Goal: Information Seeking & Learning: Learn about a topic

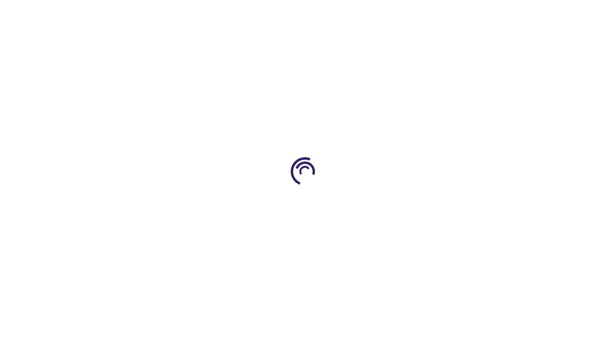
scroll to position [1106, 0]
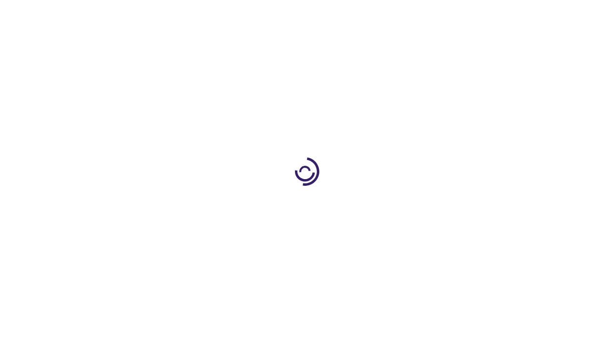
scroll to position [1688, 0]
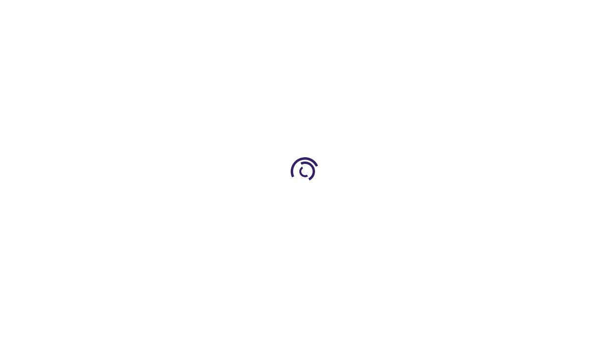
scroll to position [1040, 0]
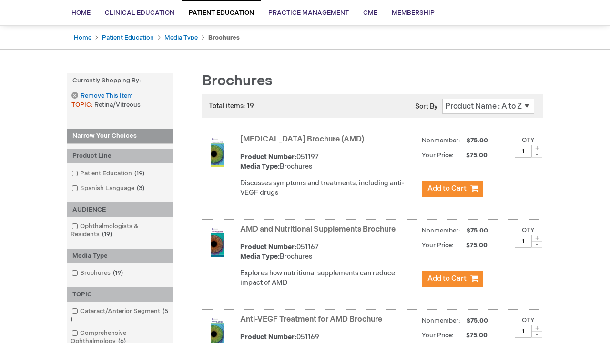
scroll to position [929, 0]
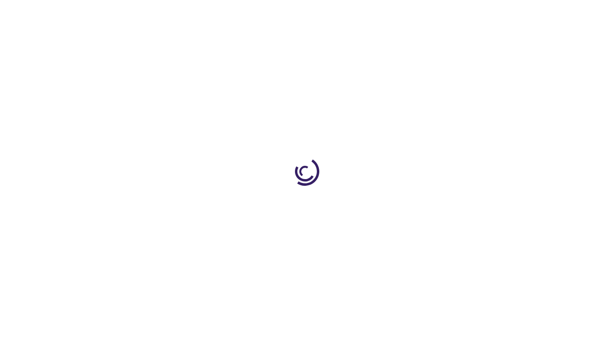
scroll to position [914, 0]
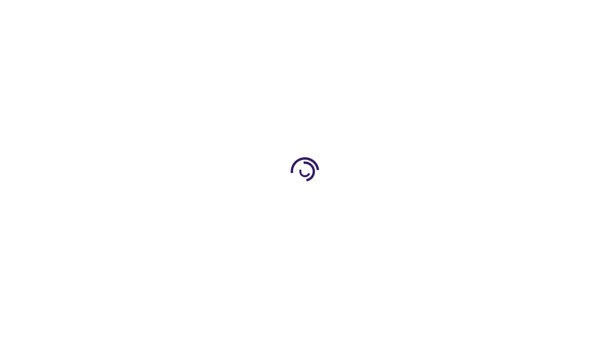
scroll to position [1543, 0]
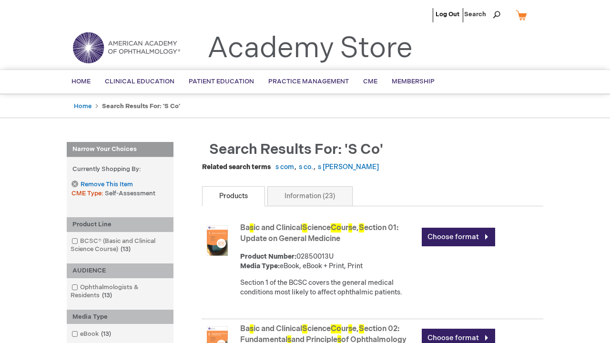
scroll to position [1280, 0]
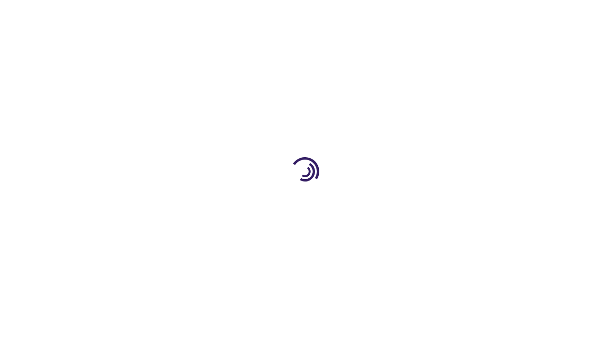
scroll to position [1103, 0]
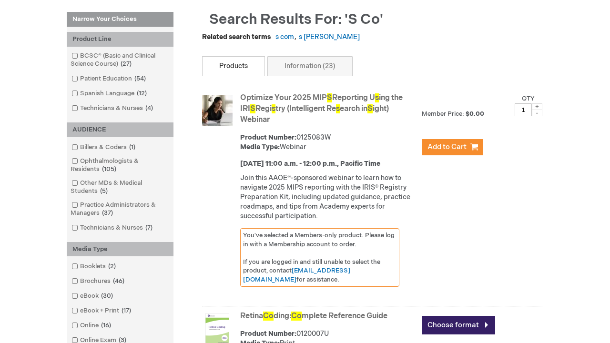
scroll to position [1533, 0]
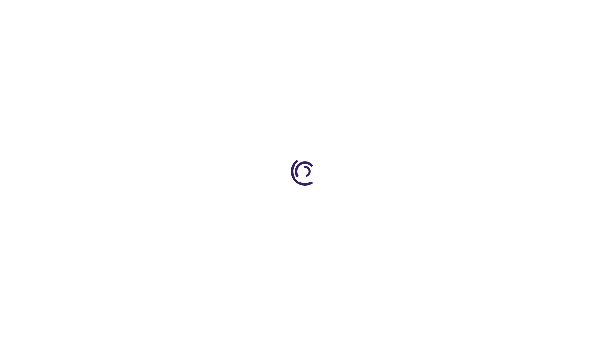
scroll to position [1137, 0]
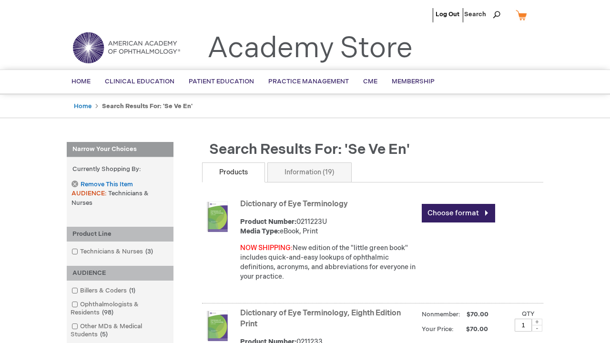
scroll to position [773, 0]
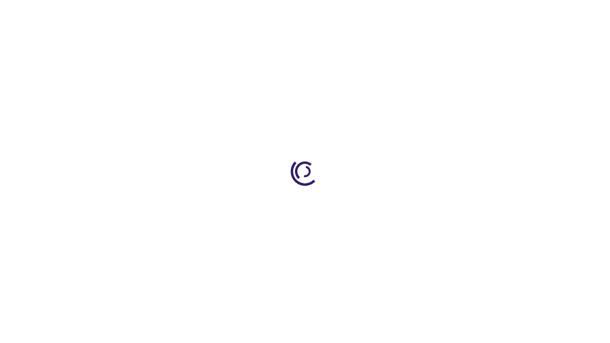
scroll to position [743, 0]
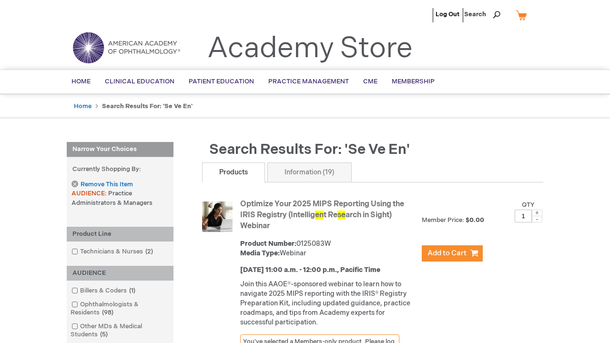
scroll to position [2004, 0]
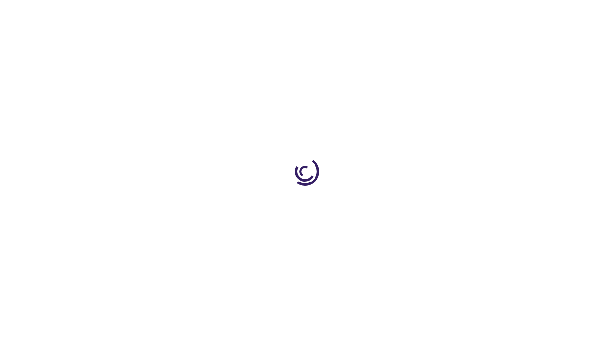
scroll to position [1163, 0]
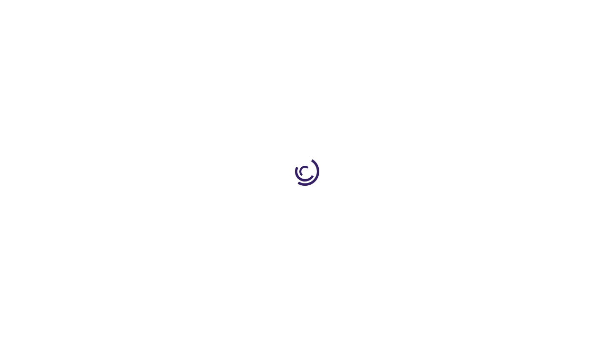
scroll to position [1368, 0]
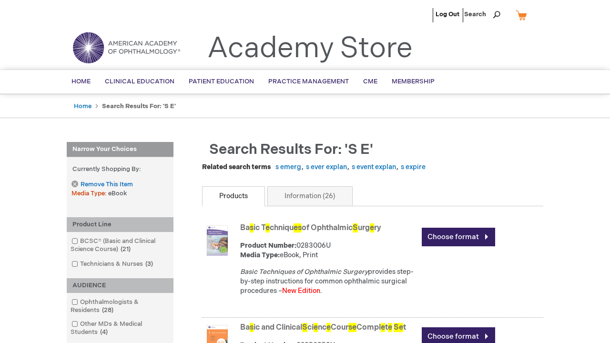
scroll to position [1934, 0]
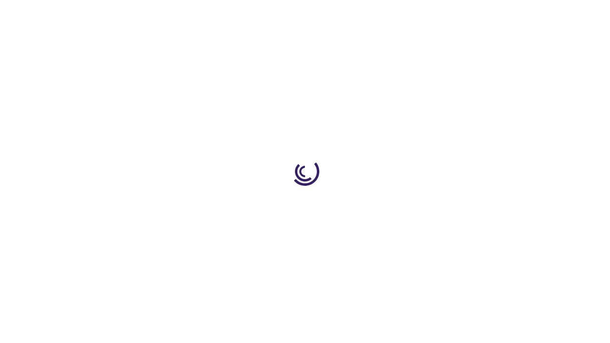
scroll to position [1113, 0]
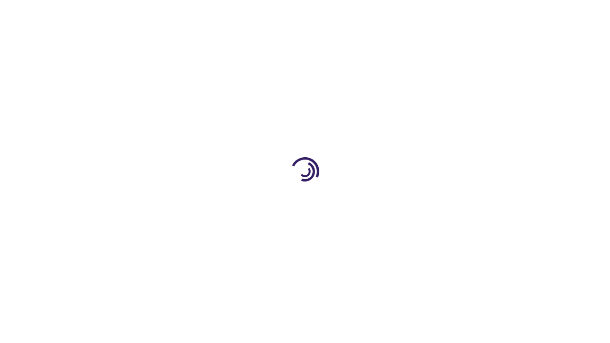
scroll to position [317, 0]
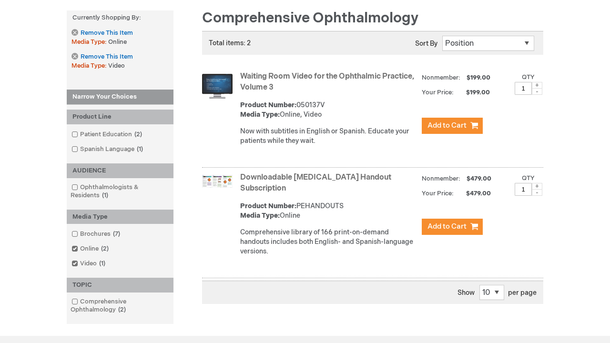
scroll to position [1326, 0]
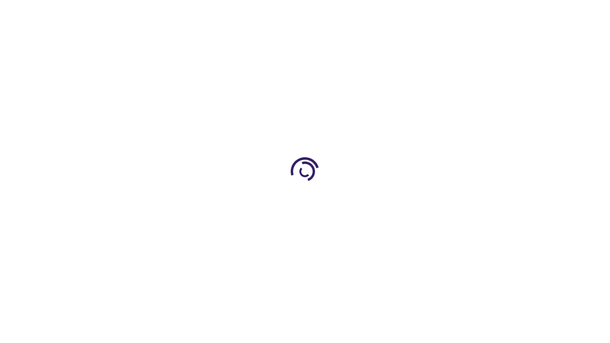
scroll to position [276, 0]
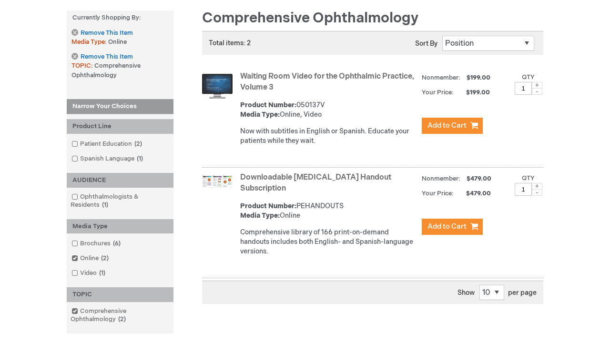
scroll to position [1319, 0]
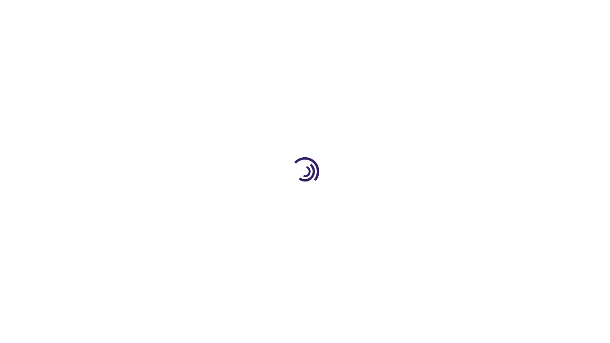
scroll to position [286, 0]
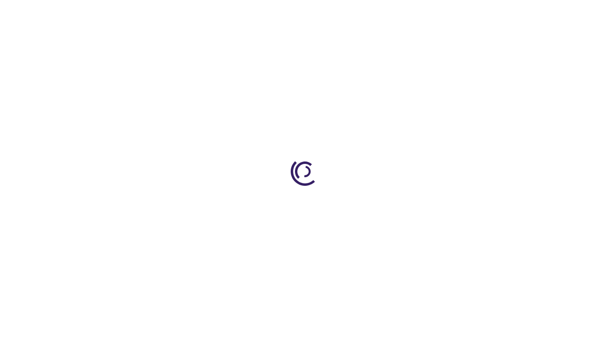
scroll to position [390, 0]
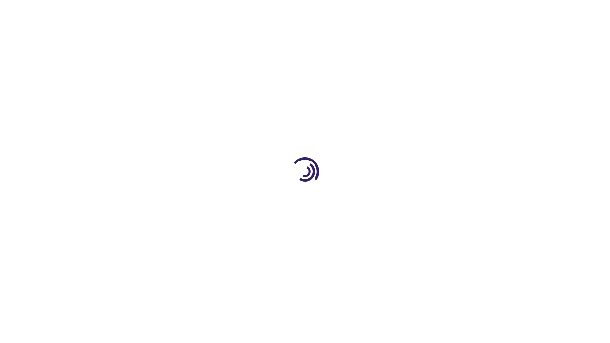
scroll to position [1479, 0]
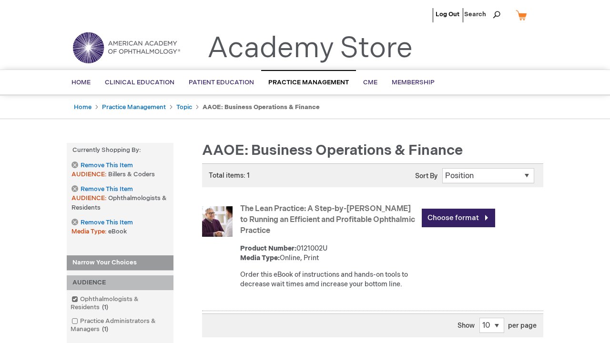
scroll to position [315, 0]
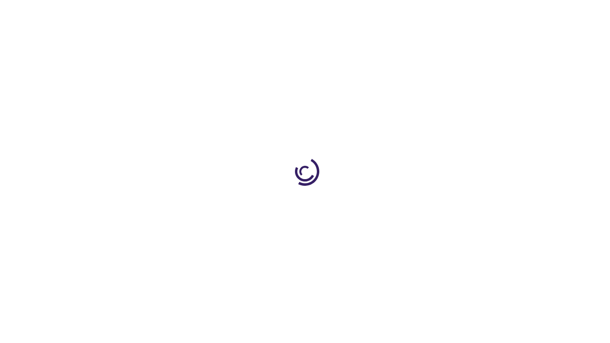
scroll to position [168, 0]
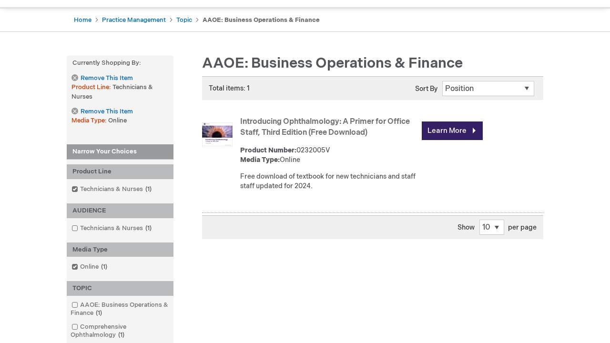
scroll to position [263, 0]
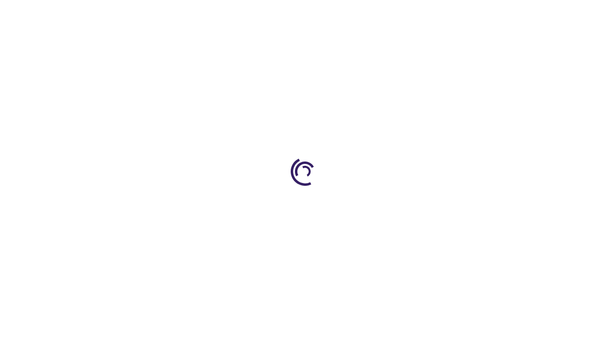
scroll to position [239, 0]
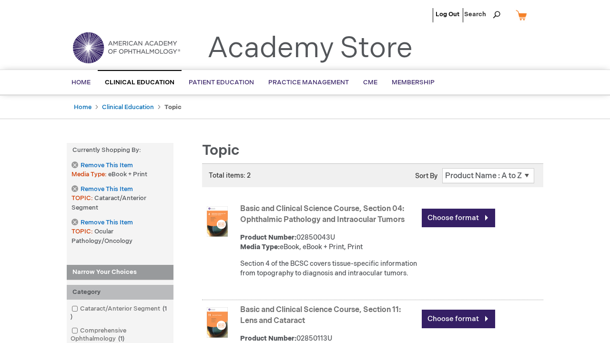
scroll to position [1420, 0]
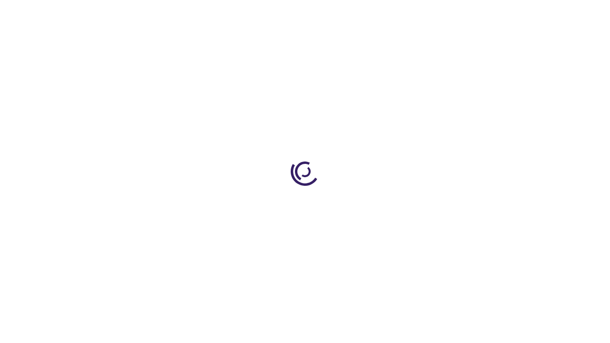
scroll to position [347, 0]
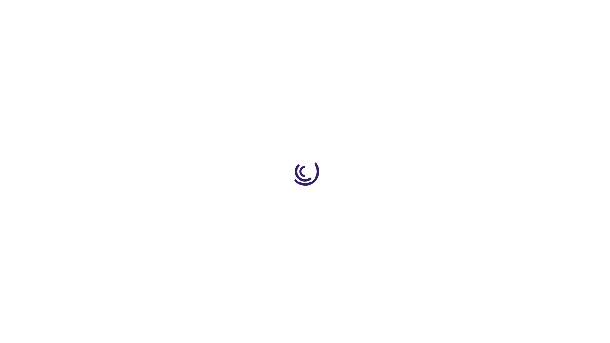
scroll to position [245, 0]
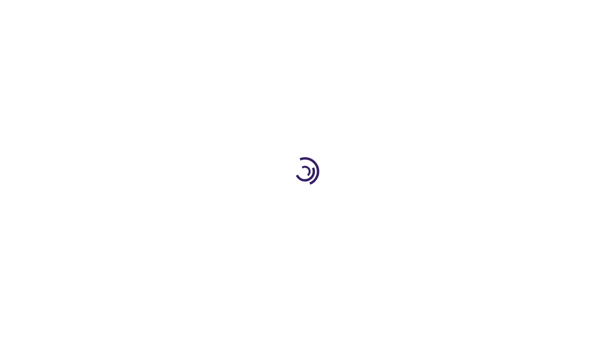
scroll to position [695, 0]
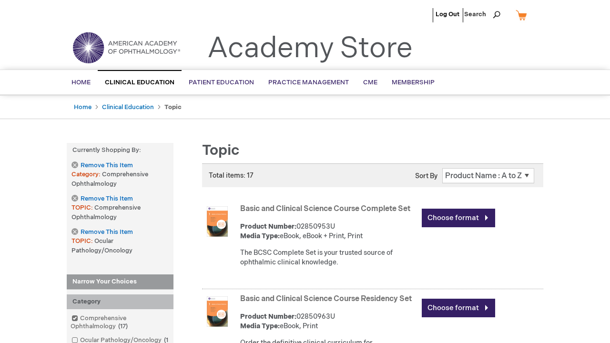
scroll to position [1974, 0]
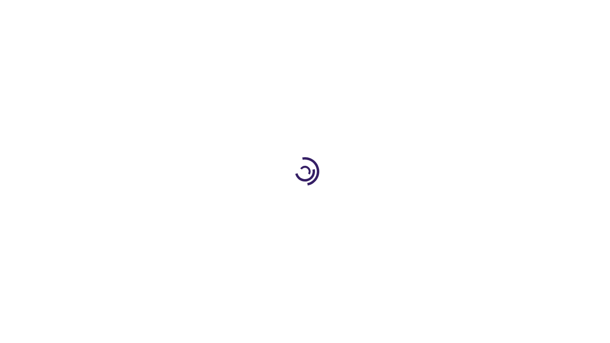
scroll to position [1075, 0]
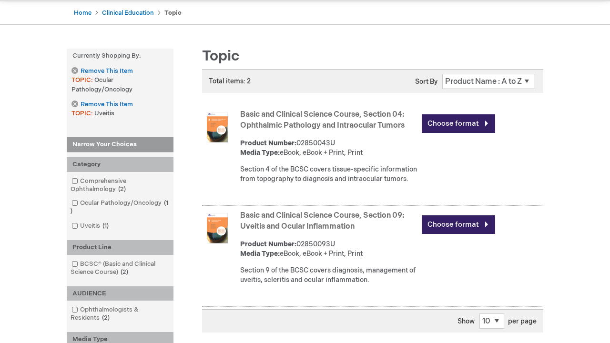
scroll to position [568, 0]
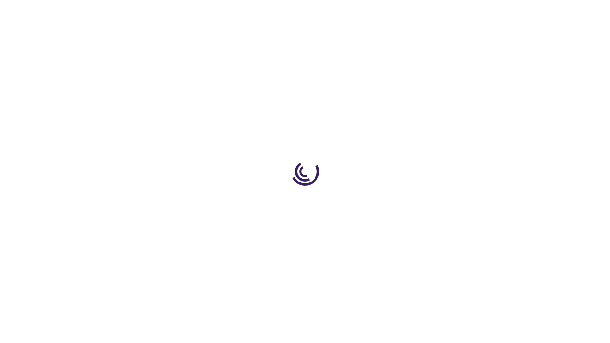
scroll to position [1298, 0]
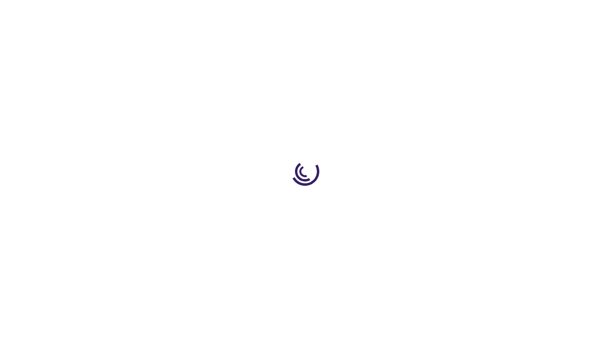
scroll to position [1447, 0]
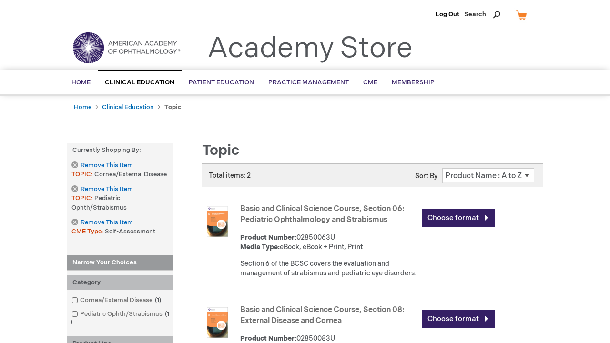
scroll to position [1392, 0]
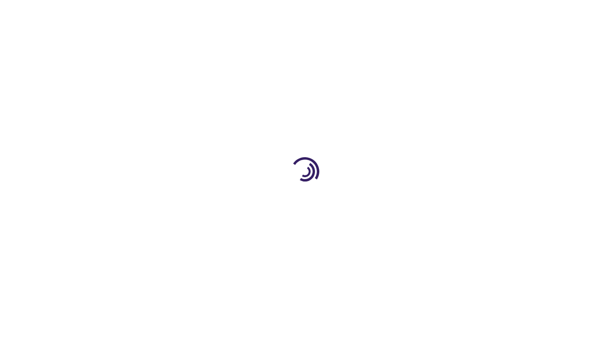
scroll to position [346, 0]
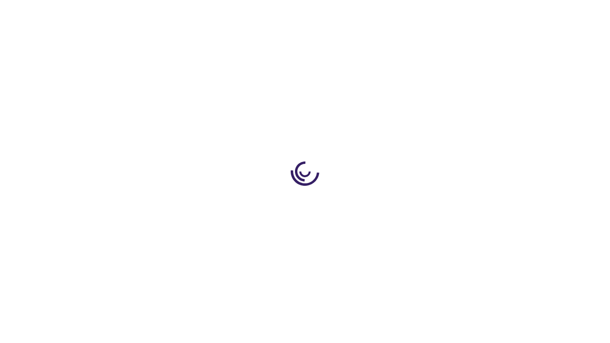
scroll to position [1281, 0]
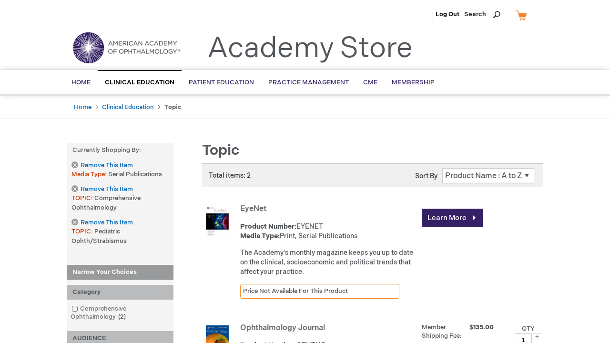
scroll to position [329, 0]
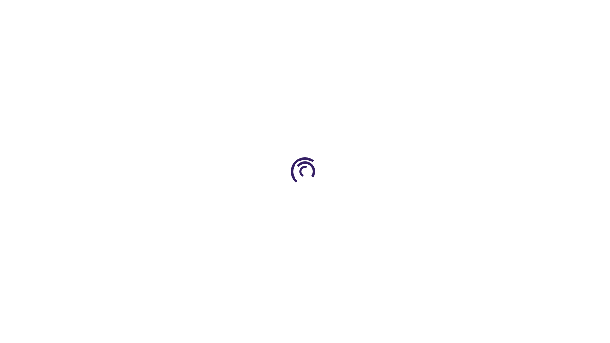
scroll to position [1518, 0]
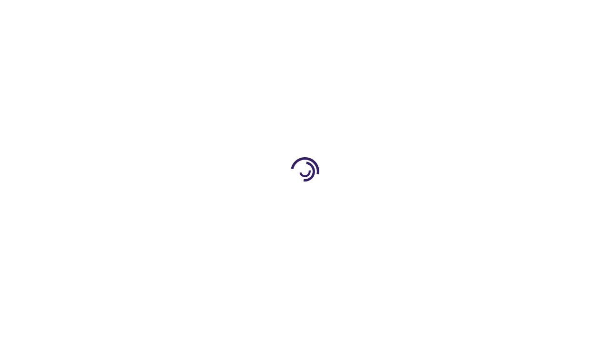
scroll to position [346, 0]
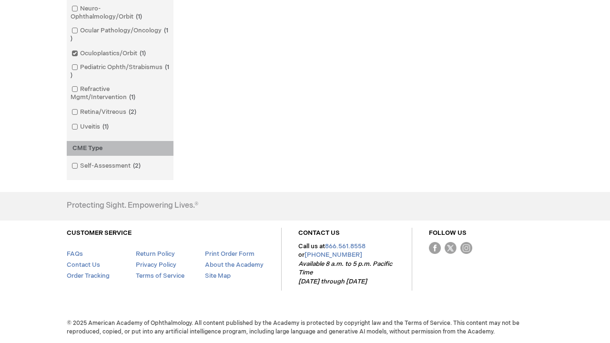
scroll to position [1528, 0]
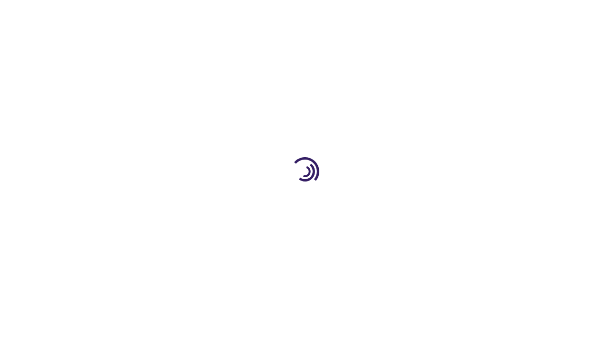
scroll to position [590, 0]
